Goal: Task Accomplishment & Management: Complete application form

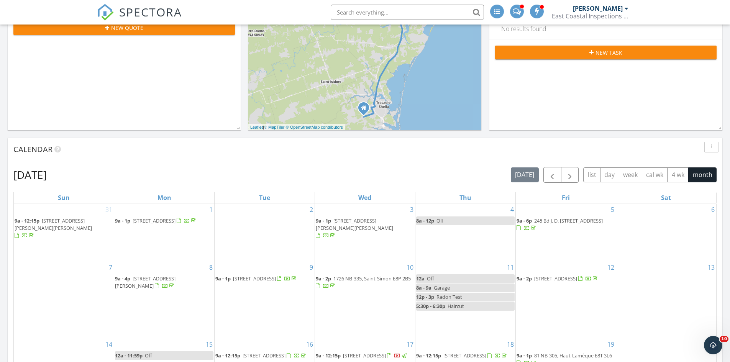
scroll to position [197, 0]
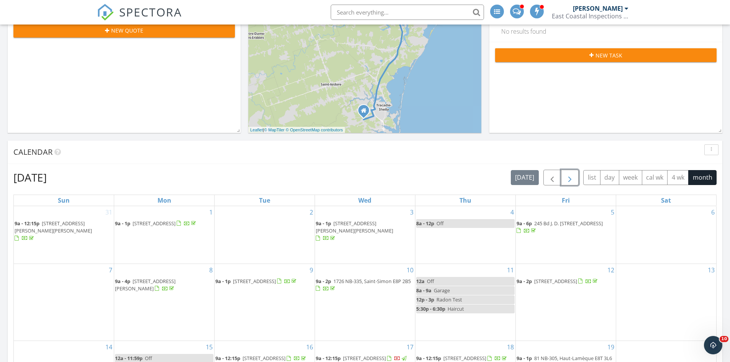
click at [564, 180] on button "button" at bounding box center [570, 178] width 18 height 16
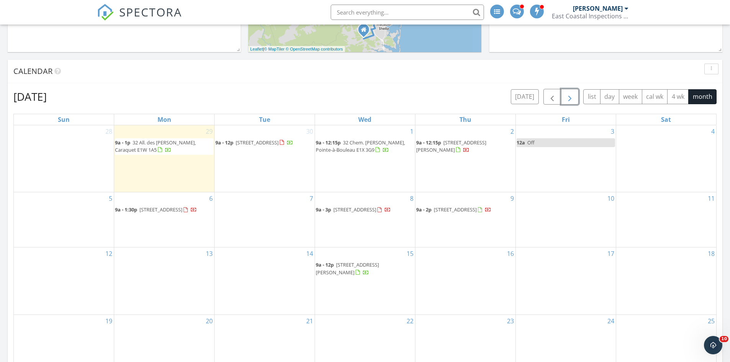
scroll to position [344, 0]
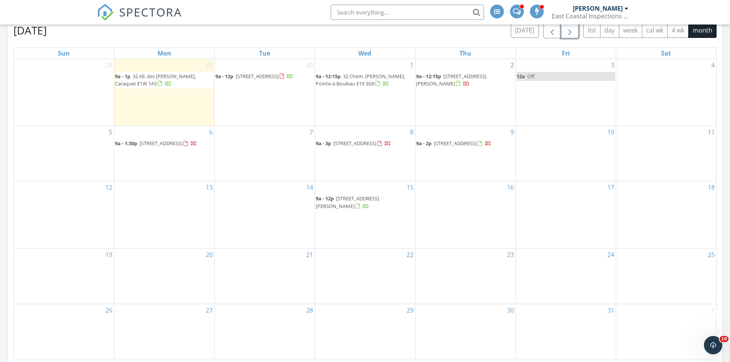
click at [473, 210] on div "16" at bounding box center [466, 214] width 100 height 67
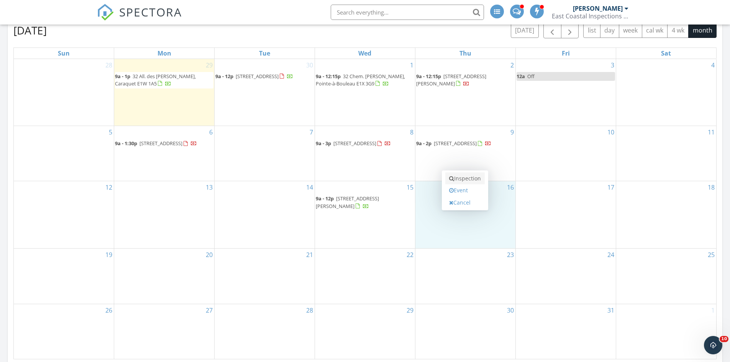
click at [468, 180] on link "Inspection" at bounding box center [464, 179] width 39 height 12
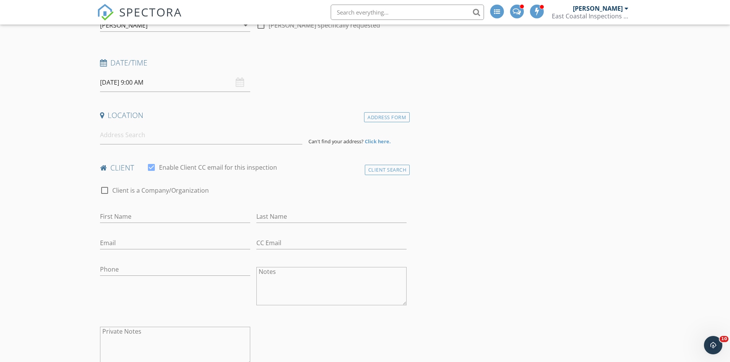
scroll to position [103, 0]
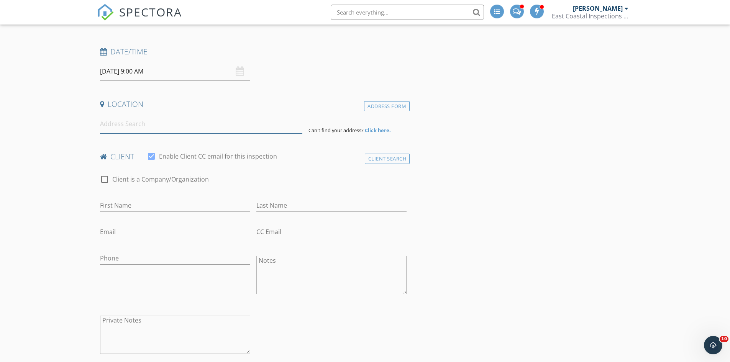
click at [245, 123] on input at bounding box center [201, 124] width 202 height 19
click at [151, 127] on input at bounding box center [201, 124] width 202 height 19
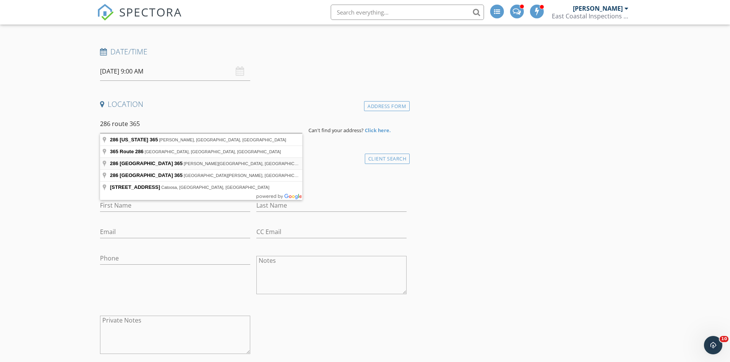
type input "286 New Brunswick 365, Tilley Road, NB, Canada"
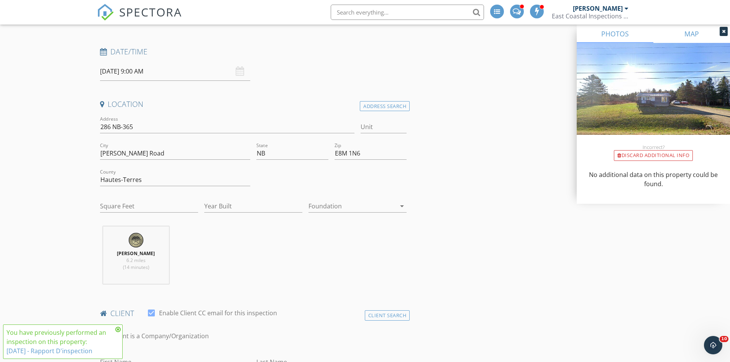
click at [725, 26] on link "MAP" at bounding box center [692, 34] width 77 height 18
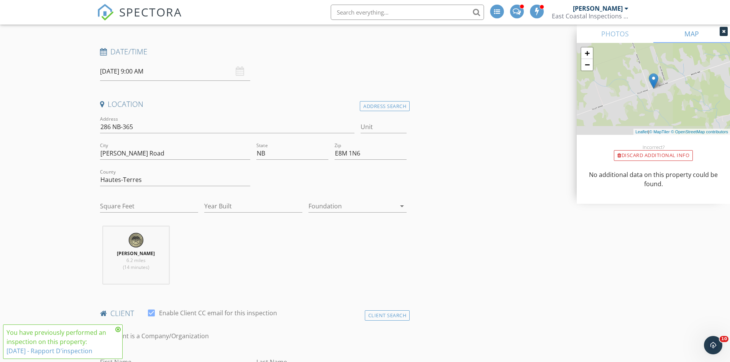
scroll to position [22, 0]
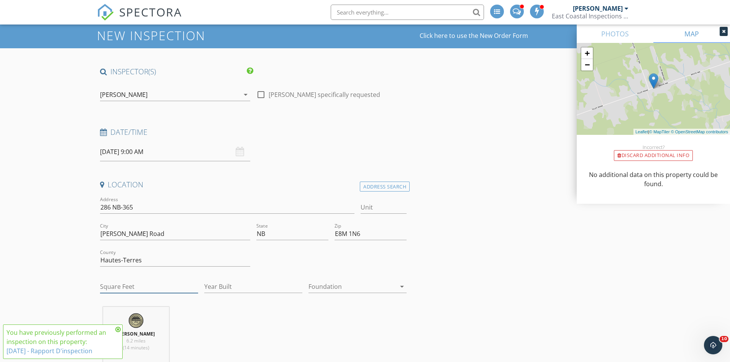
click at [154, 284] on input "Square Feet" at bounding box center [149, 287] width 98 height 13
click at [221, 312] on div "Sébastien Comeau 6.2 miles (14 minutes)" at bounding box center [253, 339] width 313 height 64
drag, startPoint x: 141, startPoint y: 290, endPoint x: 79, endPoint y: 287, distance: 61.4
type input "1500"
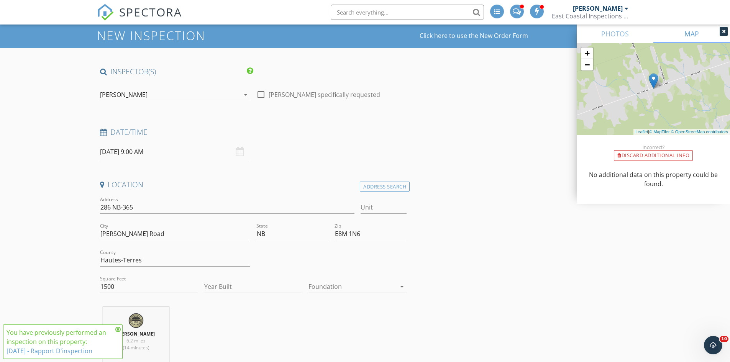
click at [208, 320] on div "Sébastien Comeau 6.2 miles (14 minutes)" at bounding box center [253, 339] width 313 height 64
click at [220, 315] on div "Sébastien Comeau 6.2 miles (14 minutes)" at bounding box center [253, 339] width 313 height 64
click at [214, 289] on input "Year Built" at bounding box center [253, 287] width 98 height 13
click at [320, 287] on div at bounding box center [352, 287] width 87 height 12
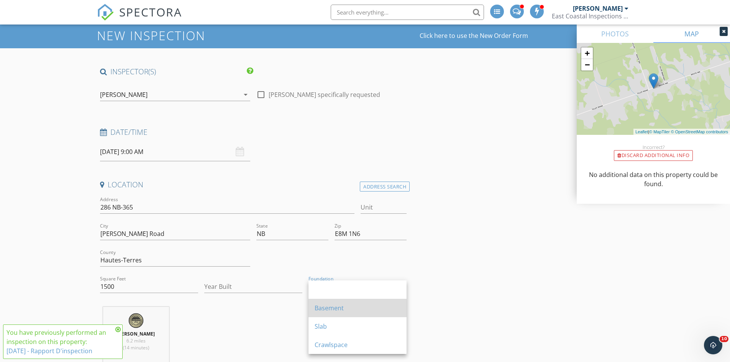
click at [336, 303] on div "Basement" at bounding box center [358, 308] width 86 height 18
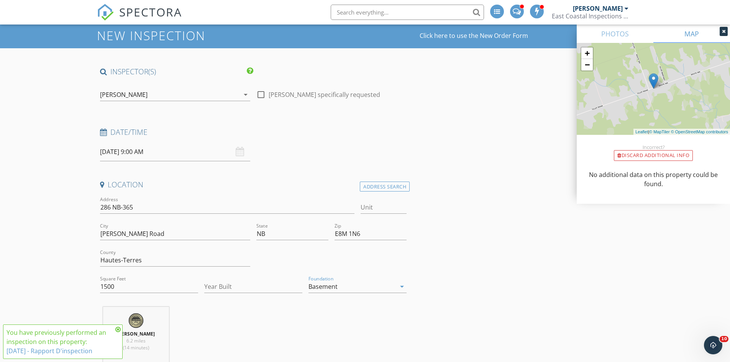
click at [726, 31] on div at bounding box center [724, 31] width 8 height 9
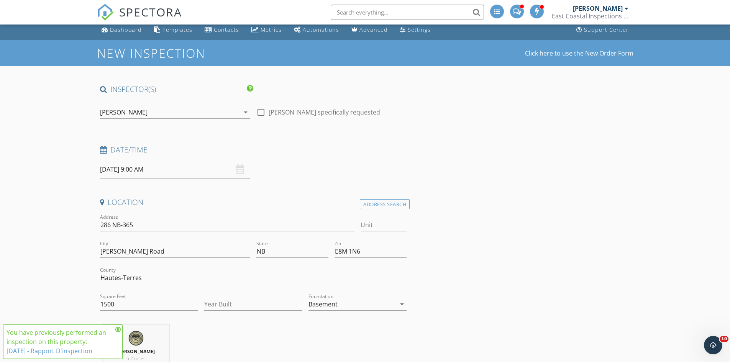
scroll to position [0, 0]
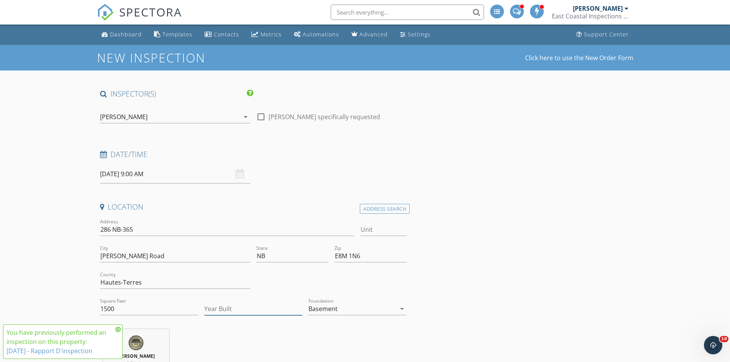
click at [216, 313] on input "Year Built" at bounding box center [253, 309] width 98 height 13
type input "2022"
drag, startPoint x: 145, startPoint y: 312, endPoint x: 0, endPoint y: 279, distance: 148.5
type input "8"
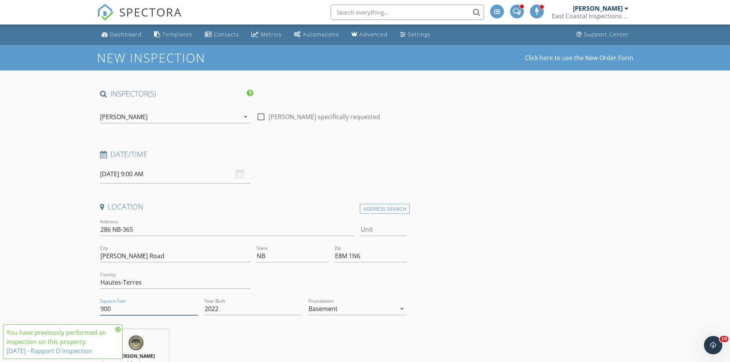
type input "900"
drag, startPoint x: 590, startPoint y: 217, endPoint x: 736, endPoint y: 83, distance: 198.6
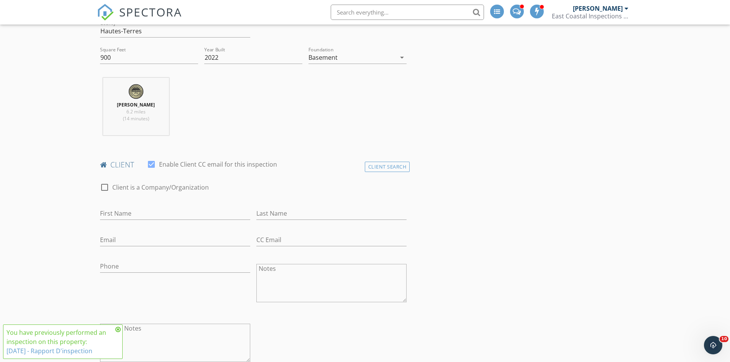
scroll to position [296, 0]
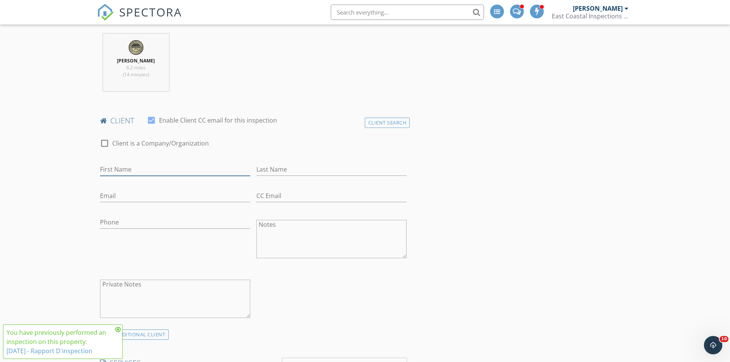
click at [161, 175] on input "First Name" at bounding box center [175, 169] width 150 height 13
drag, startPoint x: 161, startPoint y: 175, endPoint x: 120, endPoint y: 172, distance: 41.5
click at [120, 172] on input "Philipe Savoie" at bounding box center [175, 169] width 150 height 13
type input "Philipe"
click at [288, 171] on input "Last Name" at bounding box center [331, 169] width 150 height 13
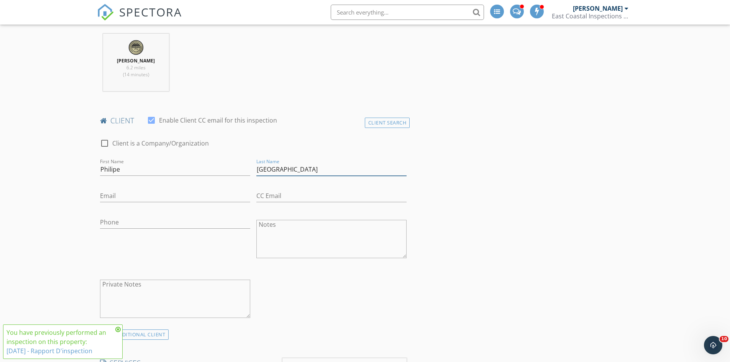
type input "Savoie"
click at [187, 193] on input "Email" at bounding box center [175, 196] width 150 height 13
type input "philippe"
click at [113, 170] on input "Philipe" at bounding box center [175, 169] width 150 height 13
type input "Philippe"
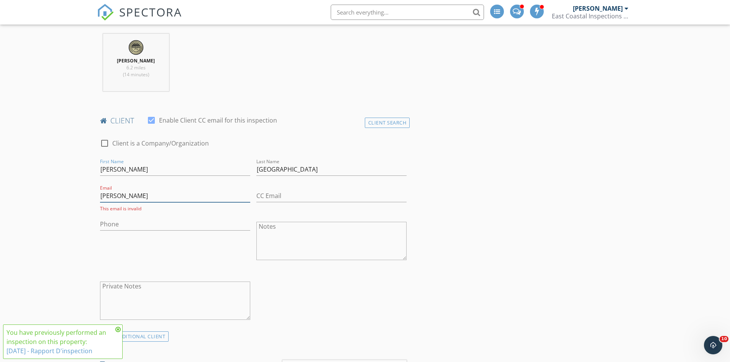
click at [142, 196] on input "philippe" at bounding box center [175, 196] width 150 height 13
type input "philippe15_@hotmail.com"
click at [125, 219] on input "Phone" at bounding box center [175, 222] width 150 height 13
type input "506-336-5087"
click at [206, 255] on div "Phone 506-336-5087" at bounding box center [175, 240] width 156 height 60
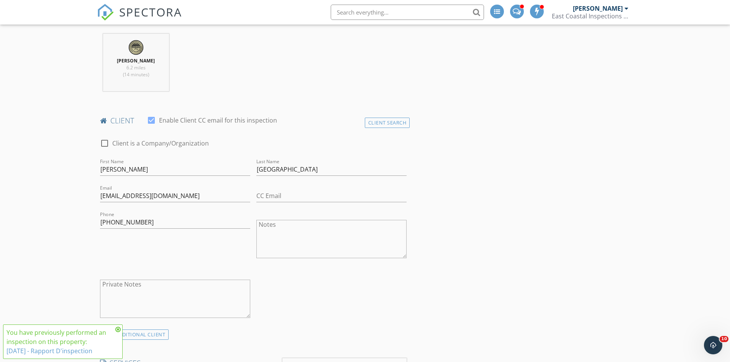
click at [119, 331] on icon at bounding box center [117, 330] width 5 height 6
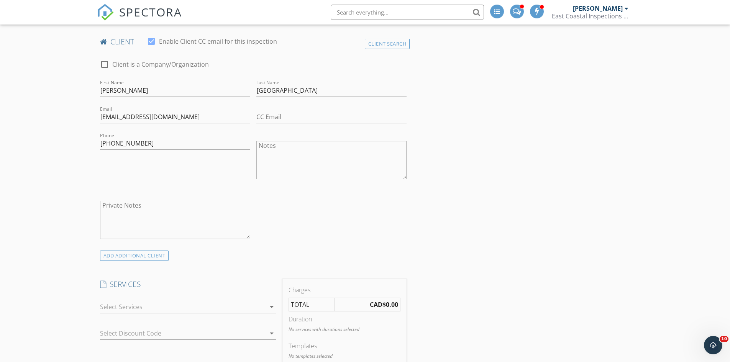
scroll to position [381, 0]
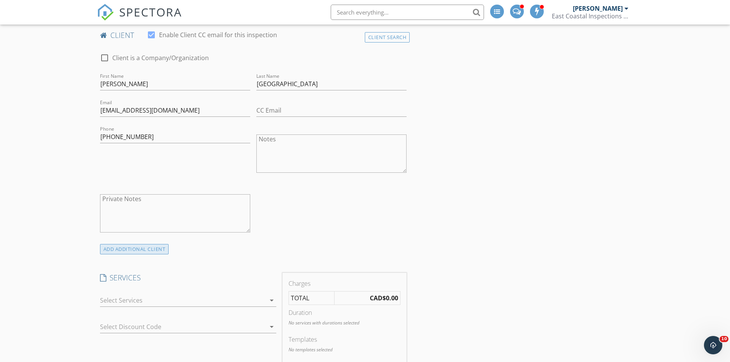
click at [157, 251] on div "ADD ADDITIONAL client" at bounding box center [134, 249] width 69 height 10
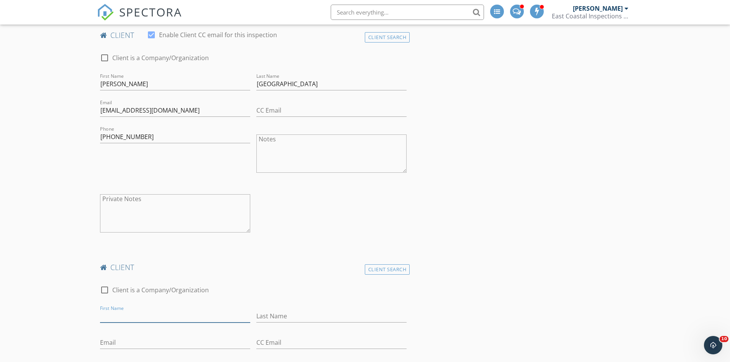
click at [137, 319] on input "First Name" at bounding box center [175, 316] width 150 height 13
type input "Maïa-Ly"
click at [292, 315] on input "Last Name" at bounding box center [331, 316] width 150 height 13
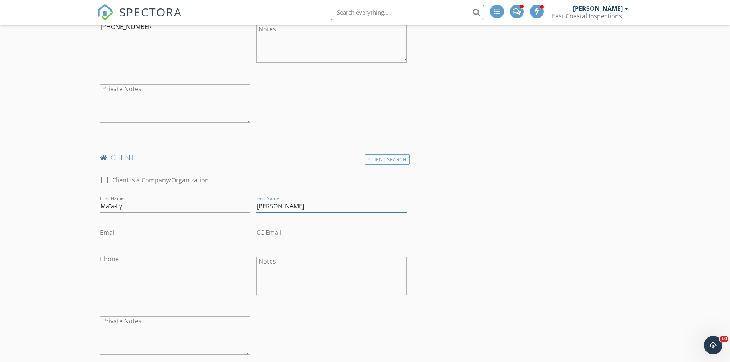
scroll to position [493, 0]
type input "Comeau"
click at [162, 234] on input "Email" at bounding box center [175, 231] width 150 height 13
drag, startPoint x: 539, startPoint y: 187, endPoint x: 559, endPoint y: 187, distance: 19.2
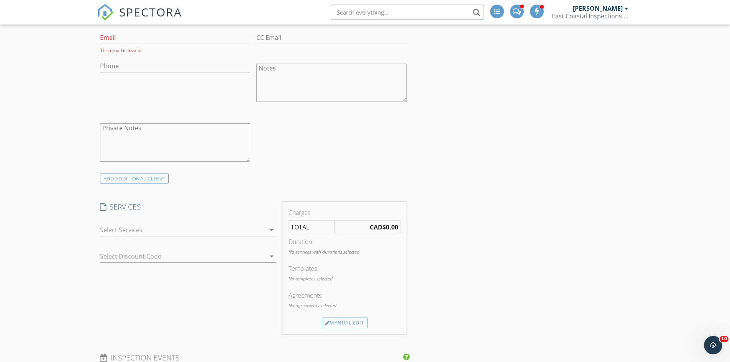
scroll to position [717, 0]
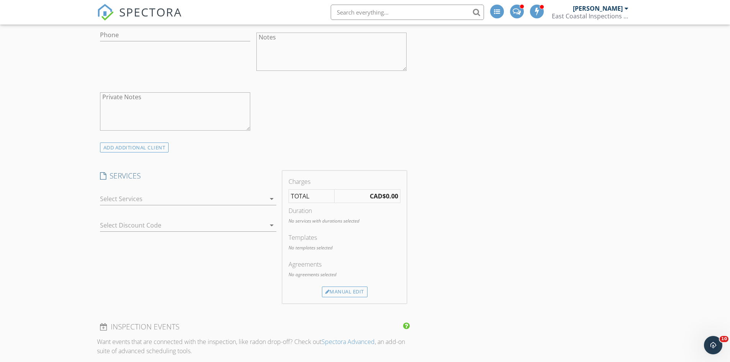
click at [223, 199] on div at bounding box center [183, 199] width 166 height 12
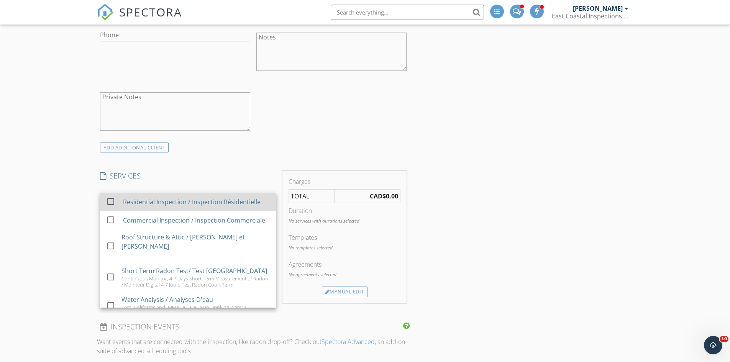
click at [166, 204] on div "Residential Inspection / Inspection Résidentielle" at bounding box center [192, 201] width 138 height 9
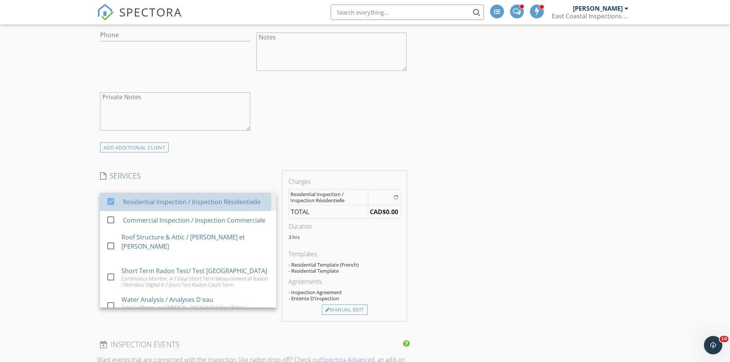
click at [644, 130] on div "New Inspection Click here to use the New Order Form INSPECTOR(S) check_box Séba…" at bounding box center [365, 150] width 730 height 1645
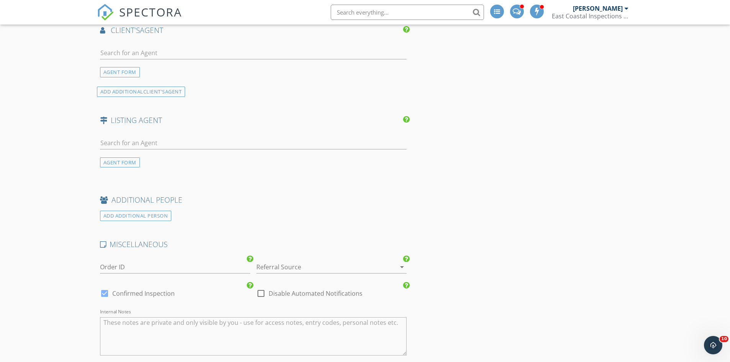
scroll to position [1358, 0]
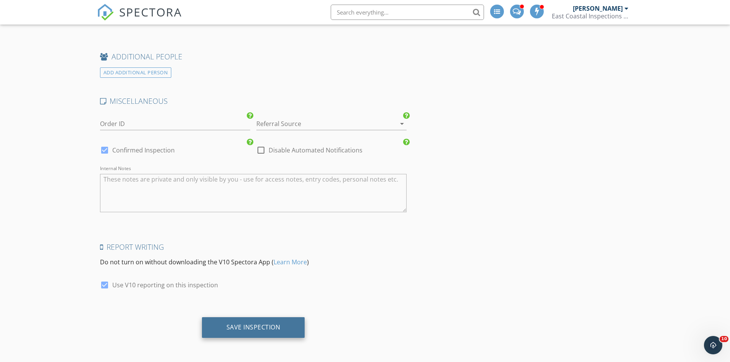
click at [277, 325] on div "Save Inspection" at bounding box center [254, 328] width 54 height 8
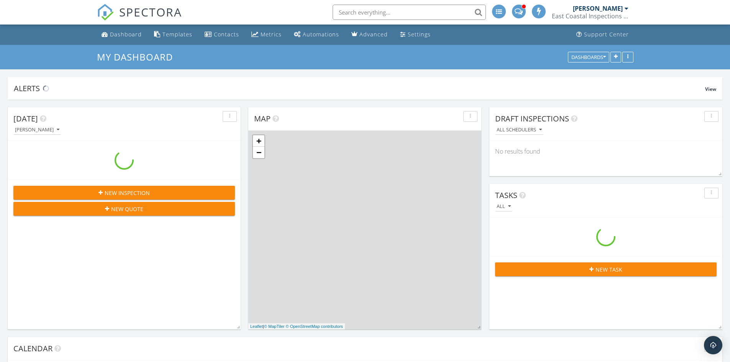
click at [377, 7] on input "text" at bounding box center [409, 12] width 153 height 15
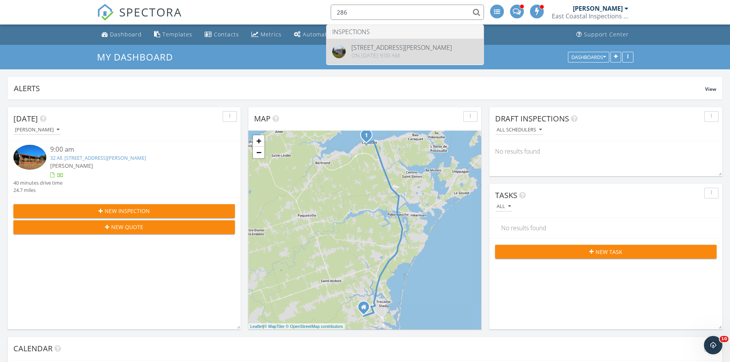
type input "286"
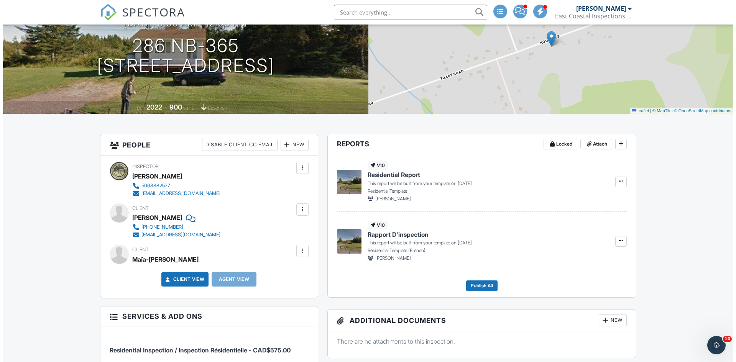
scroll to position [125, 0]
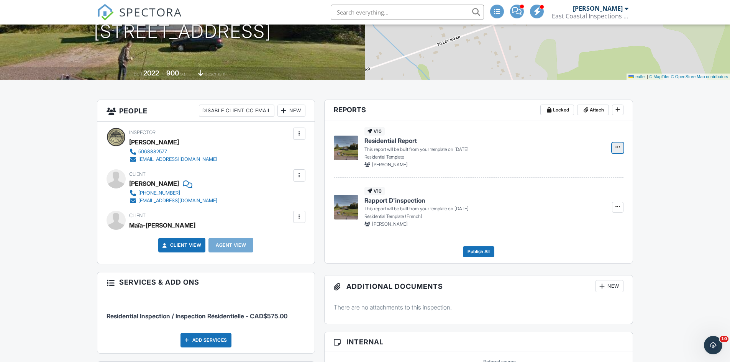
click at [619, 146] on icon at bounding box center [618, 147] width 5 height 5
click at [585, 188] on input "Delete Report" at bounding box center [580, 186] width 78 height 17
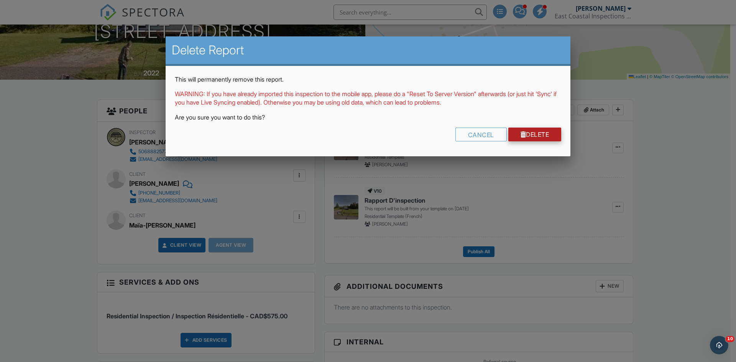
click at [536, 135] on link "Delete" at bounding box center [534, 135] width 53 height 14
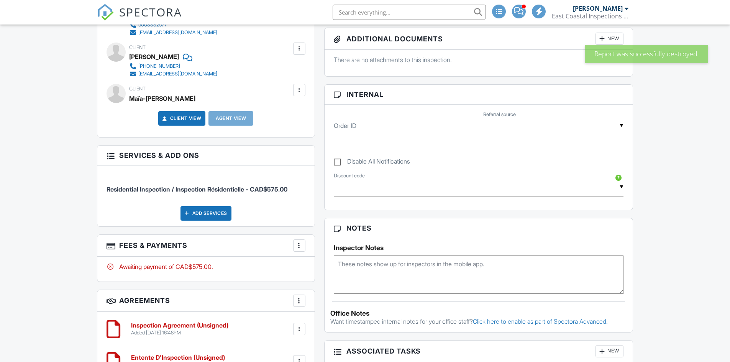
scroll to position [465, 0]
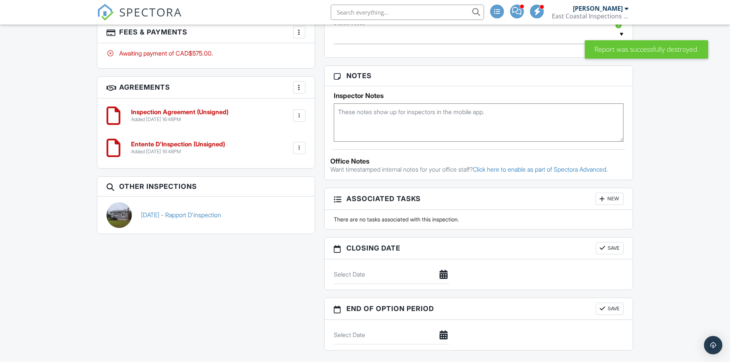
click at [304, 115] on div at bounding box center [299, 116] width 12 height 12
click at [289, 178] on li "Delete" at bounding box center [279, 175] width 44 height 19
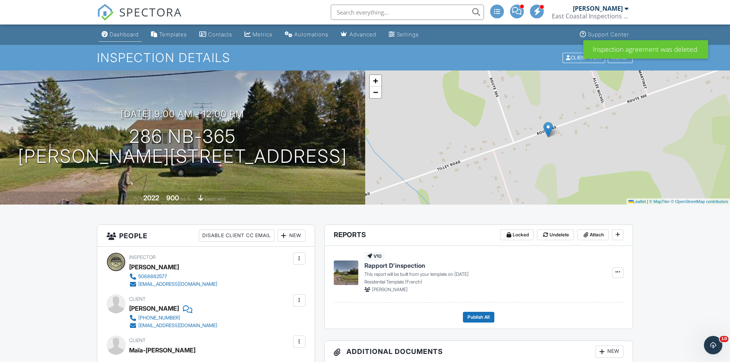
click at [121, 41] on link "Dashboard" at bounding box center [120, 35] width 43 height 14
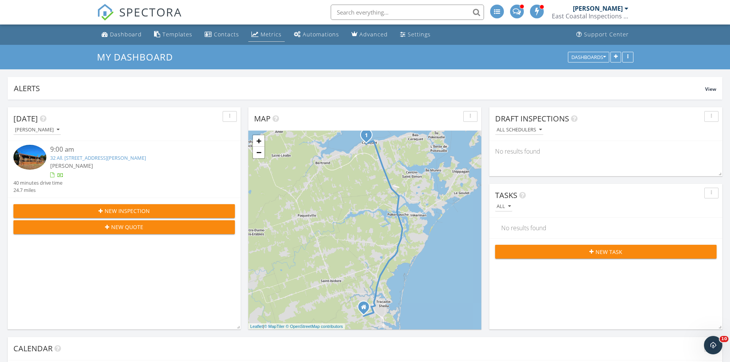
click at [263, 36] on div "Metrics" at bounding box center [271, 34] width 21 height 7
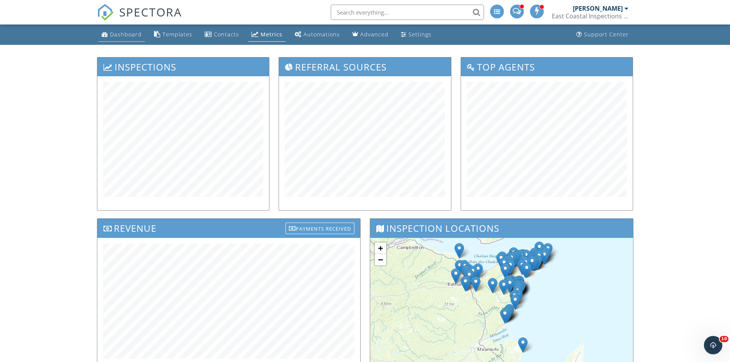
click at [124, 35] on div "Dashboard" at bounding box center [126, 34] width 32 height 7
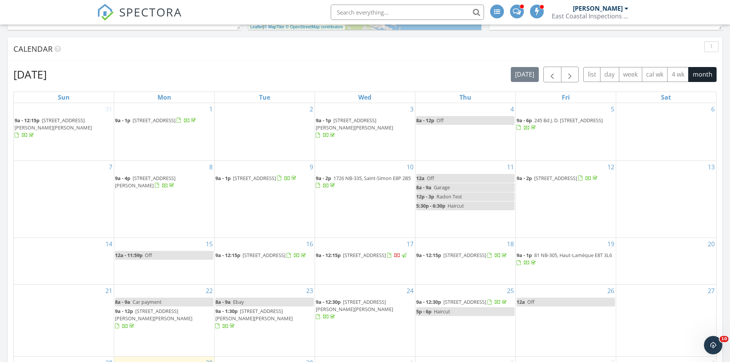
scroll to position [294, 0]
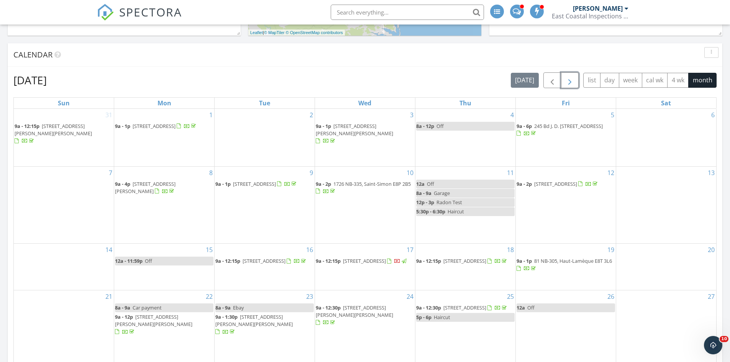
click at [575, 82] on button "button" at bounding box center [570, 80] width 18 height 16
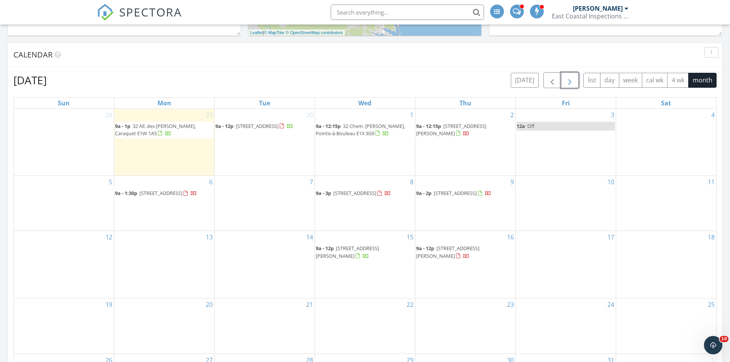
click at [100, 210] on div "5" at bounding box center [64, 203] width 100 height 55
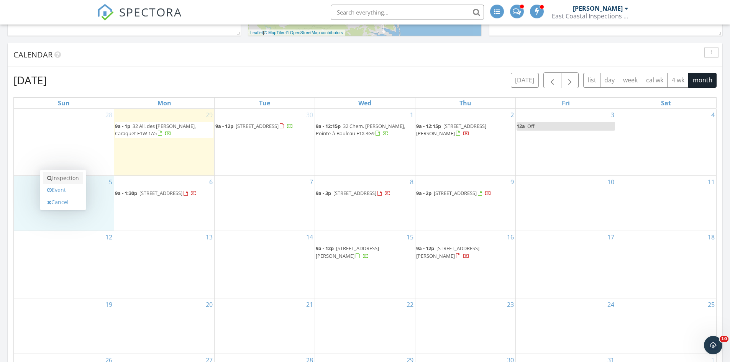
click at [77, 179] on link "Inspection" at bounding box center [62, 178] width 39 height 12
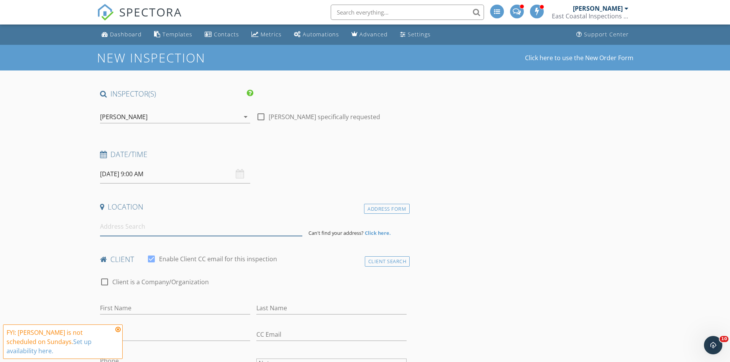
click at [138, 229] on input at bounding box center [201, 226] width 202 height 19
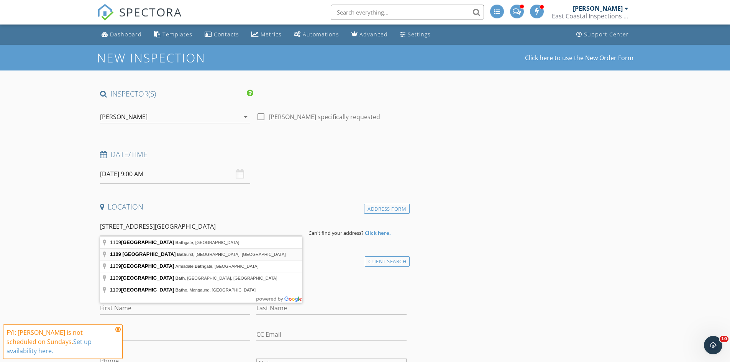
type input "1109 King Avenue, Bathurst, NB, Canada"
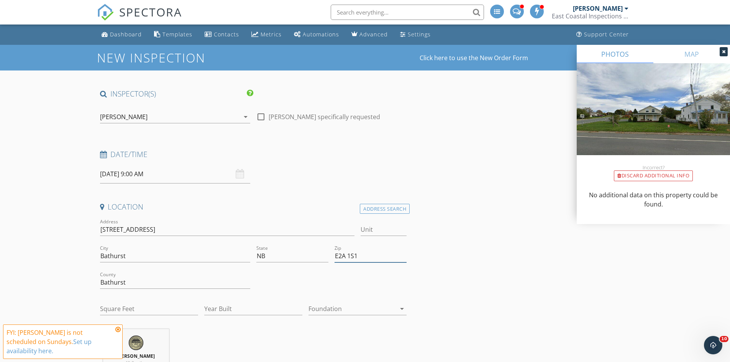
click at [382, 260] on input "E2A 1S1" at bounding box center [371, 256] width 72 height 13
type input "E2A 1S3"
click at [160, 306] on input "Square Feet" at bounding box center [149, 309] width 98 height 13
type input "828"
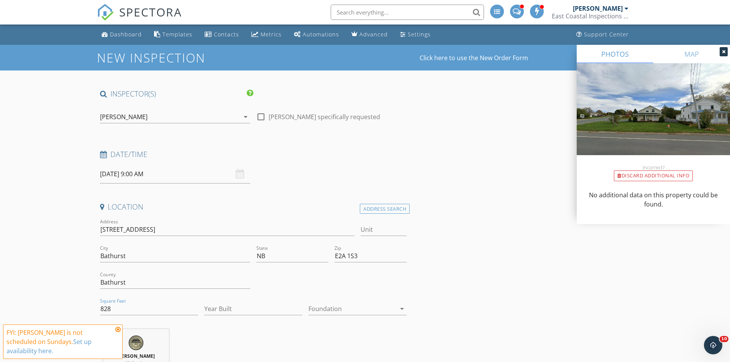
click at [339, 311] on div at bounding box center [352, 309] width 87 height 12
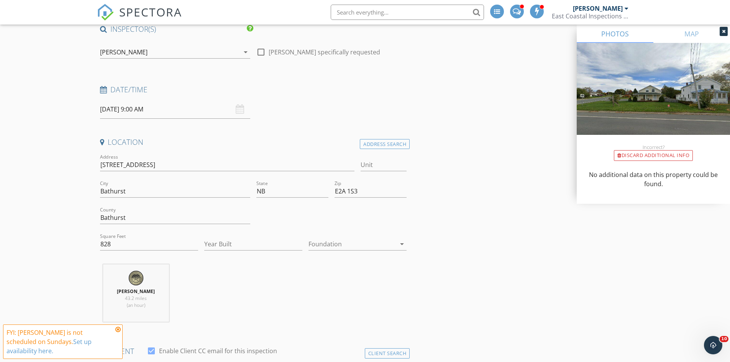
click at [354, 242] on div at bounding box center [352, 244] width 87 height 12
click at [341, 301] on div "Crawlspace" at bounding box center [358, 302] width 86 height 9
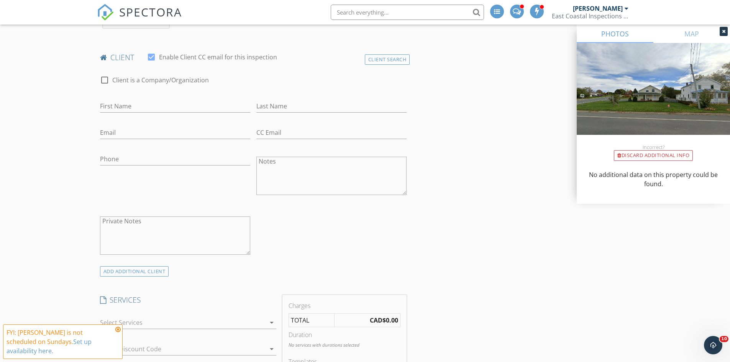
scroll to position [362, 0]
drag, startPoint x: 154, startPoint y: 106, endPoint x: 160, endPoint y: 59, distance: 47.5
click at [154, 106] on input "First Name" at bounding box center [175, 103] width 150 height 13
type input "Jeannine"
click at [300, 107] on input "Last Name" at bounding box center [331, 103] width 150 height 13
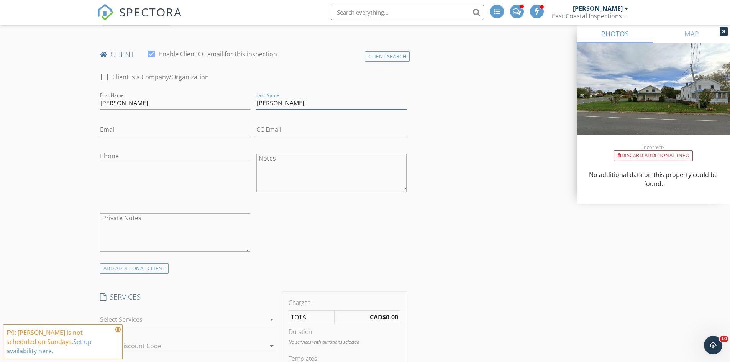
type input "Wesenberg"
click at [201, 129] on input "Email" at bounding box center [175, 129] width 150 height 13
type input "nine49@icloud.com"
click at [172, 154] on input "Phone" at bounding box center [175, 156] width 150 height 13
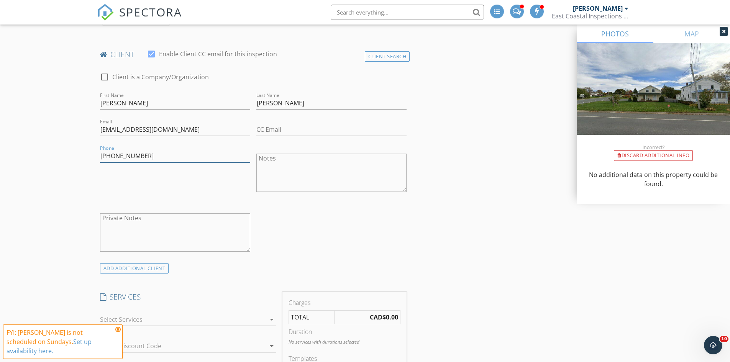
type input "506-480-1338"
click at [164, 196] on div "Phone 506-480-1338" at bounding box center [175, 174] width 156 height 60
click at [726, 30] on div at bounding box center [724, 31] width 8 height 9
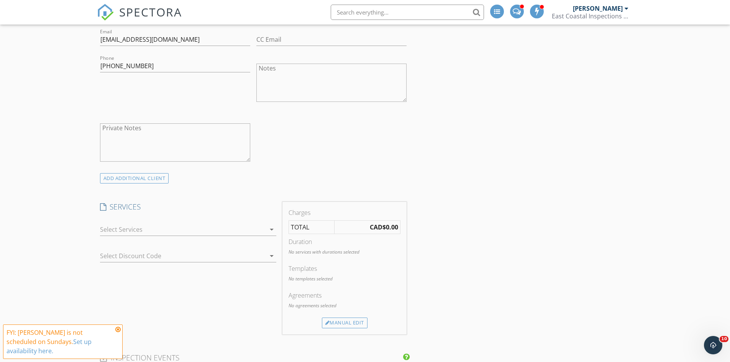
scroll to position [508, 0]
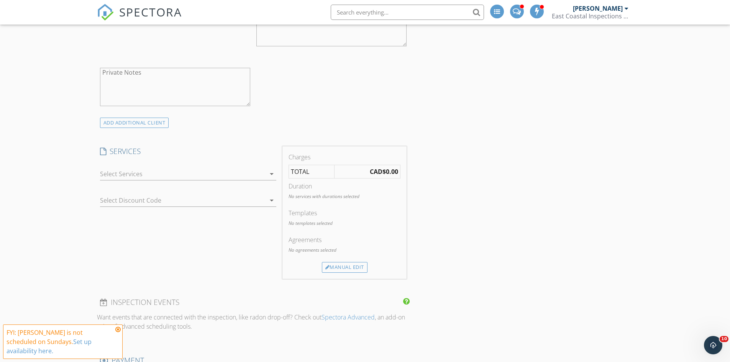
click at [169, 172] on div at bounding box center [183, 174] width 166 height 12
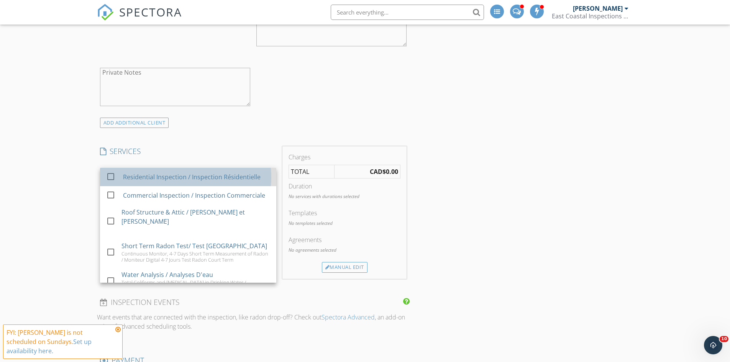
click at [156, 179] on div "Residential Inspection / Inspection Résidentielle" at bounding box center [192, 177] width 138 height 9
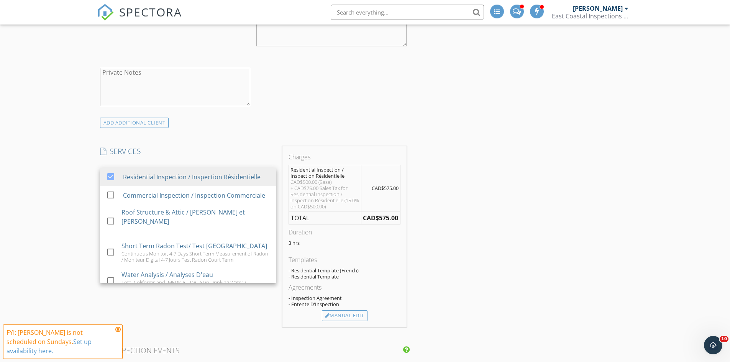
click at [568, 130] on div "INSPECTOR(S) check_box Sébastien Comeau PRIMARY Sébastien Comeau arrow_drop_dow…" at bounding box center [365, 270] width 537 height 1378
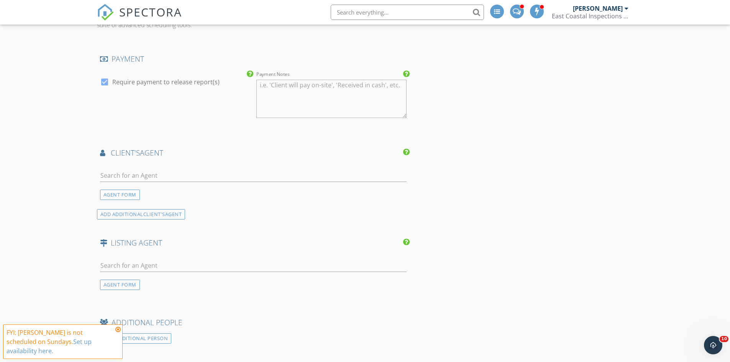
scroll to position [869, 0]
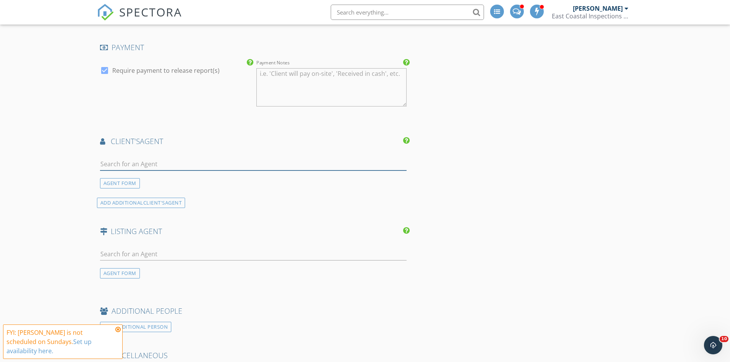
click at [214, 160] on input "text" at bounding box center [253, 164] width 307 height 13
type input "erica"
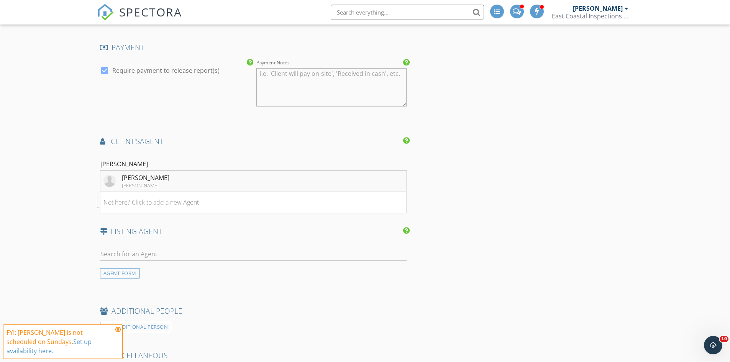
click at [186, 178] on li "Erica Lynn Keller Williams" at bounding box center [253, 181] width 306 height 21
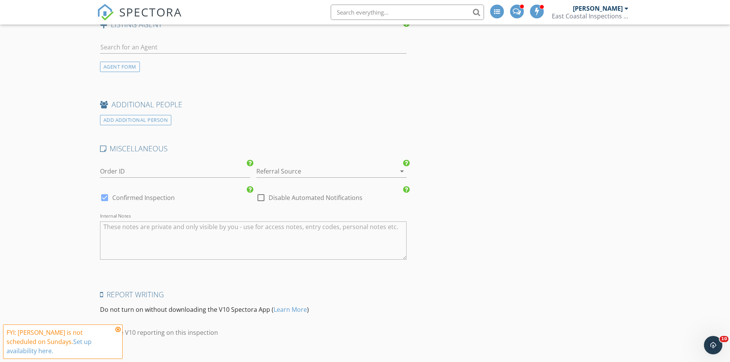
scroll to position [1298, 0]
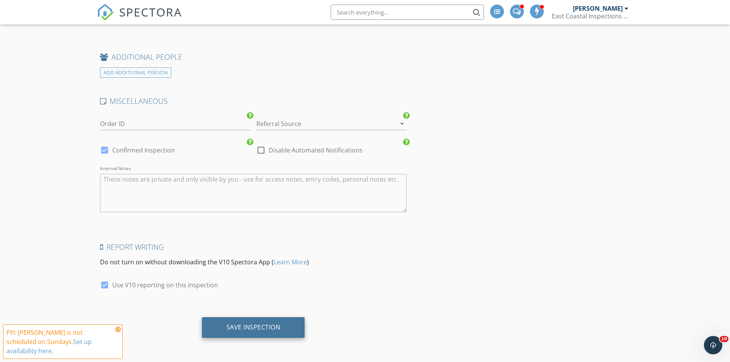
click at [279, 330] on div "Save Inspection" at bounding box center [254, 328] width 54 height 8
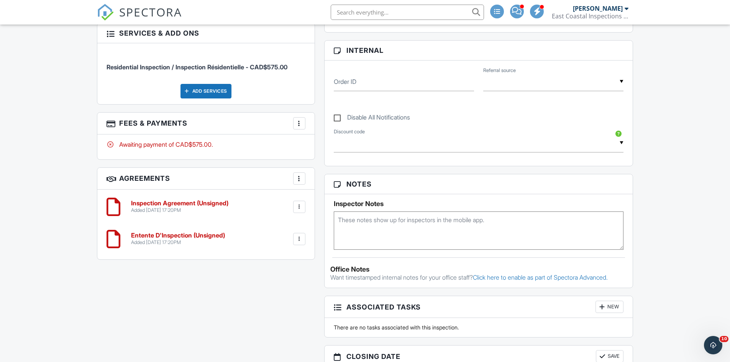
scroll to position [416, 0]
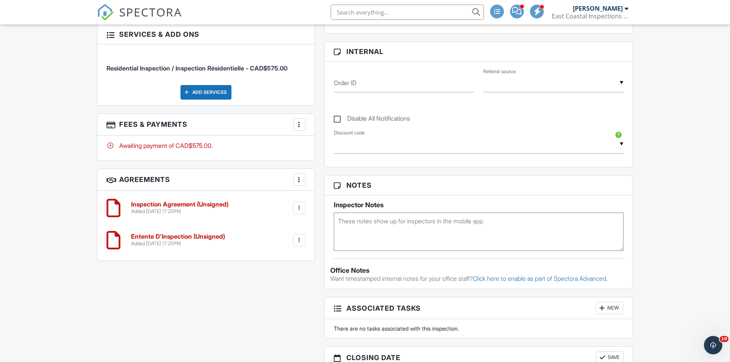
click at [300, 237] on div at bounding box center [300, 241] width 8 height 8
click at [288, 299] on li "Delete" at bounding box center [279, 299] width 44 height 19
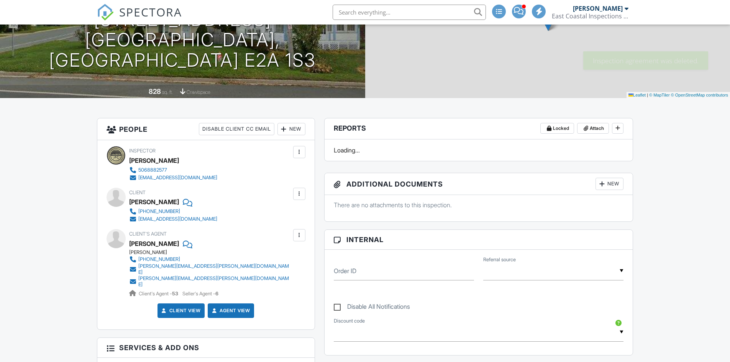
scroll to position [107, 0]
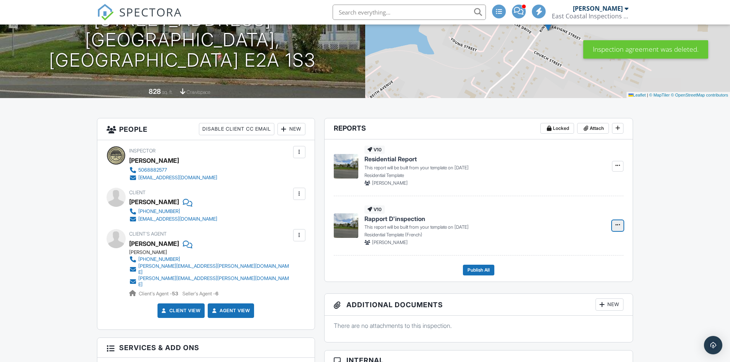
click at [618, 222] on span at bounding box center [618, 225] width 8 height 8
click at [589, 264] on input "Delete Report" at bounding box center [580, 264] width 78 height 17
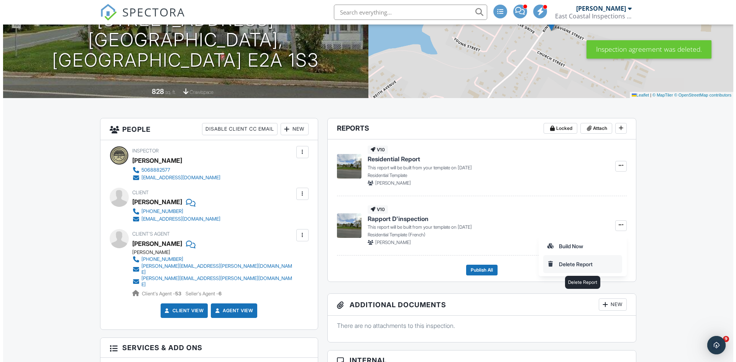
scroll to position [0, 0]
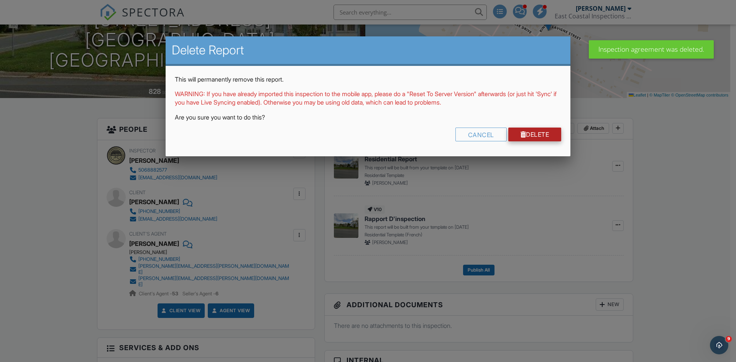
click at [521, 133] on div at bounding box center [524, 134] width 6 height 6
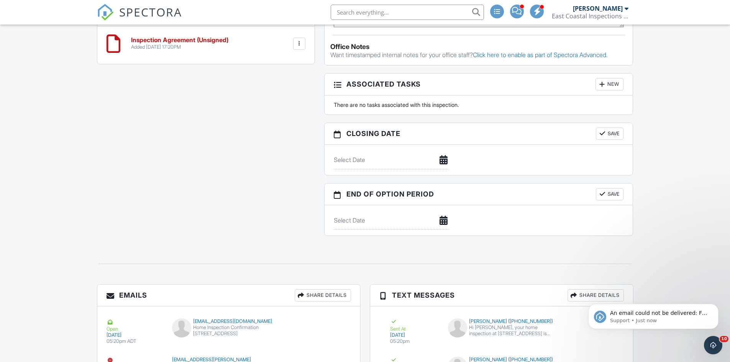
scroll to position [649, 0]
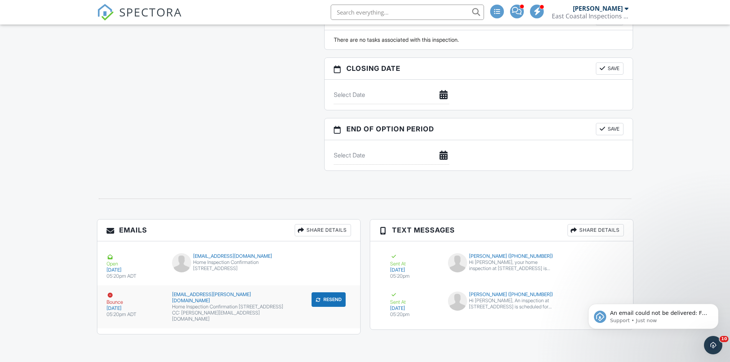
click at [214, 300] on div "justyn.jackson@kw.com" at bounding box center [228, 298] width 113 height 12
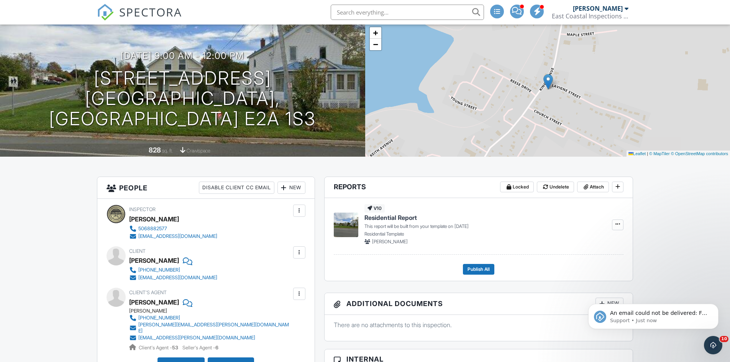
scroll to position [50, 0]
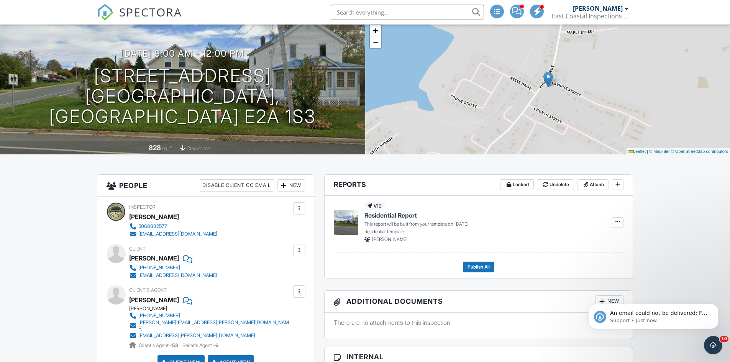
click at [298, 292] on div at bounding box center [300, 292] width 8 height 8
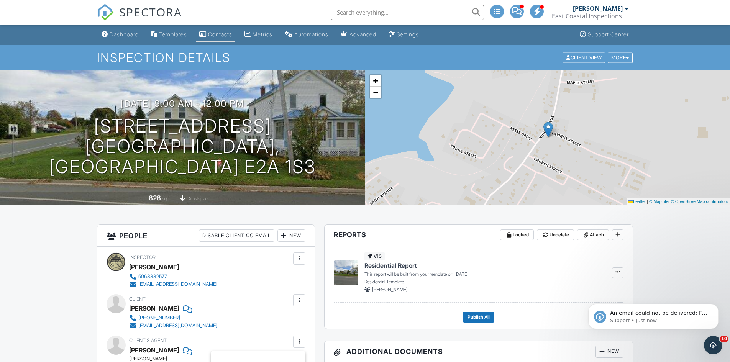
click at [219, 38] on link "Contacts" at bounding box center [215, 35] width 39 height 14
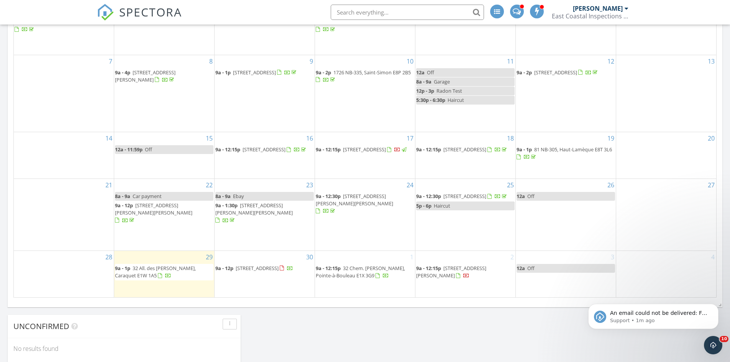
scroll to position [399, 0]
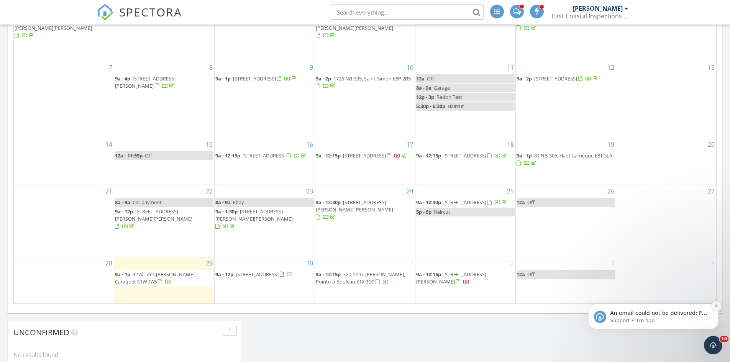
click at [717, 307] on icon "Dismiss notification" at bounding box center [717, 306] width 4 height 4
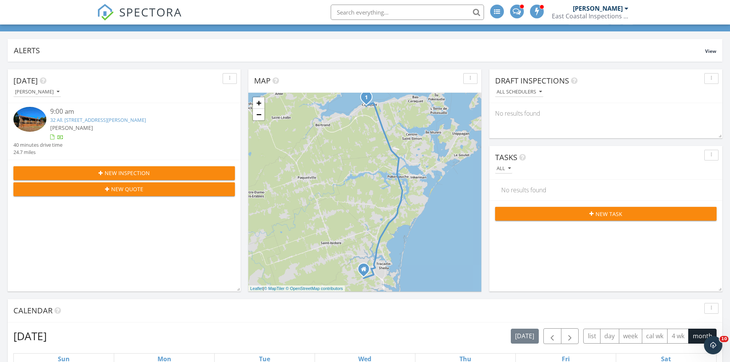
scroll to position [0, 0]
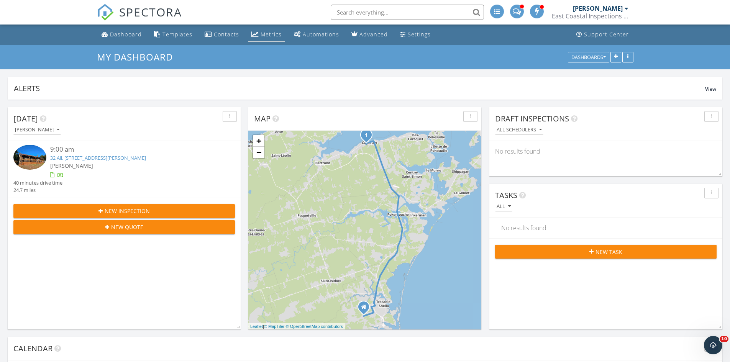
click at [265, 35] on div "Metrics" at bounding box center [271, 34] width 21 height 7
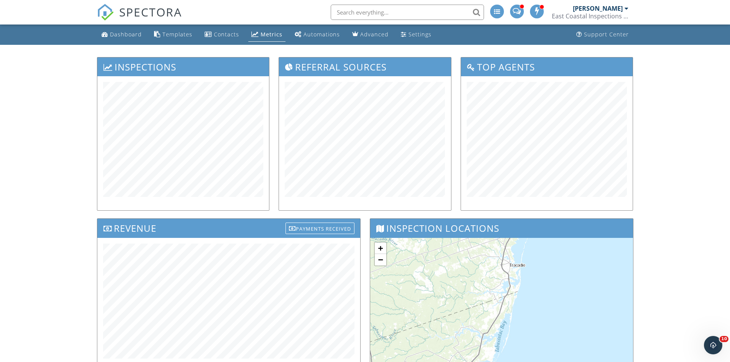
click at [126, 25] on div "SPECTORA" at bounding box center [139, 12] width 85 height 25
click at [126, 34] on div "Dashboard" at bounding box center [126, 34] width 32 height 7
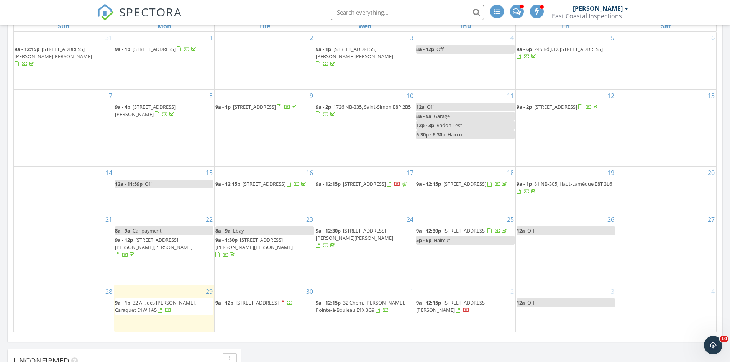
scroll to position [365, 0]
